Goal: Find specific page/section: Find specific page/section

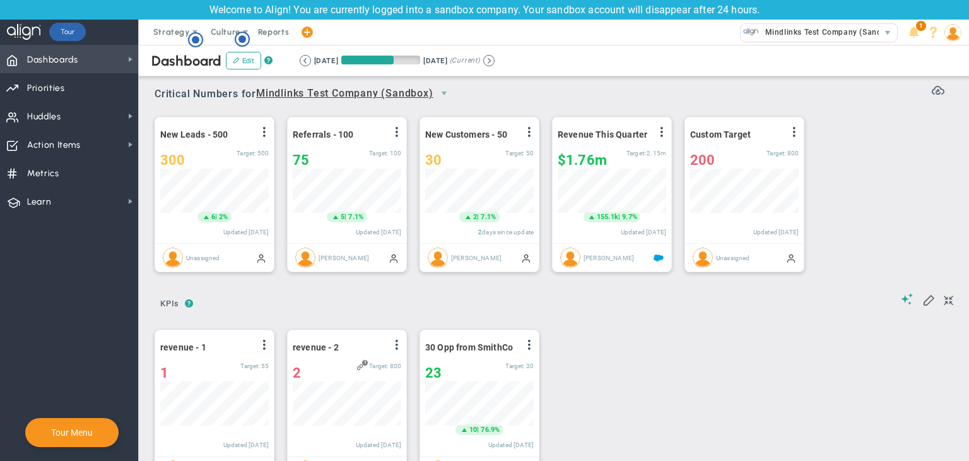
click at [111, 54] on span "Dashboards Dashboards" at bounding box center [69, 59] width 138 height 28
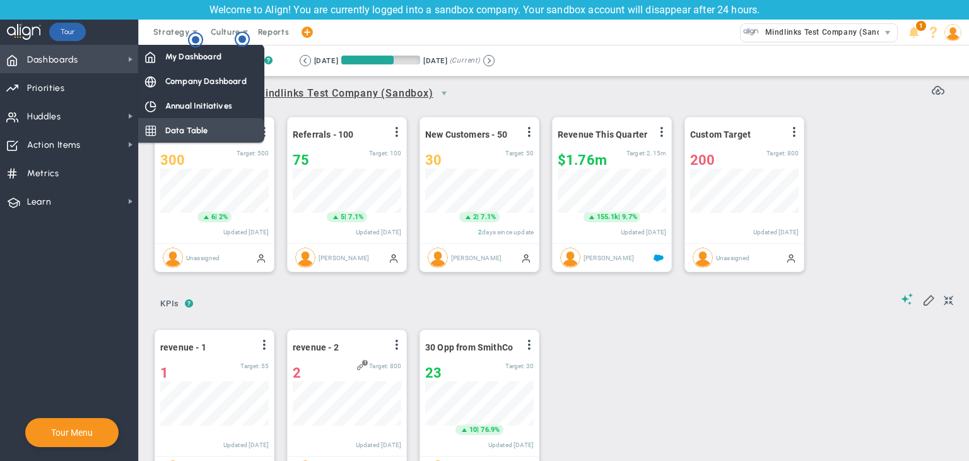
click at [208, 124] on div "Data Table" at bounding box center [201, 130] width 126 height 25
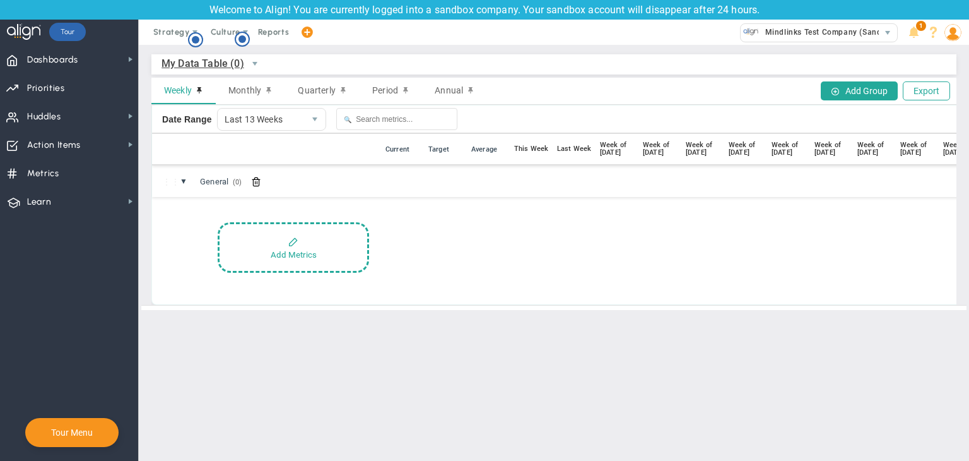
click at [954, 35] on img at bounding box center [953, 32] width 17 height 17
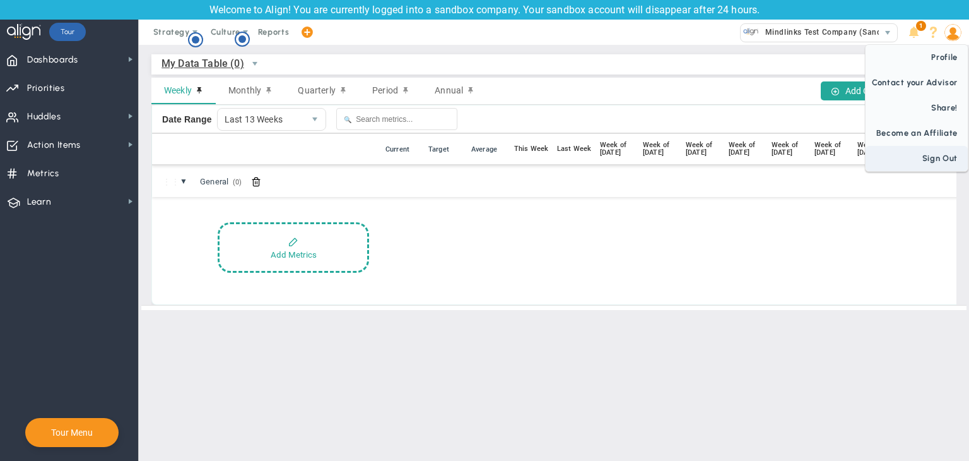
click at [936, 159] on span "Sign Out" at bounding box center [917, 158] width 102 height 25
